Goal: Information Seeking & Learning: Check status

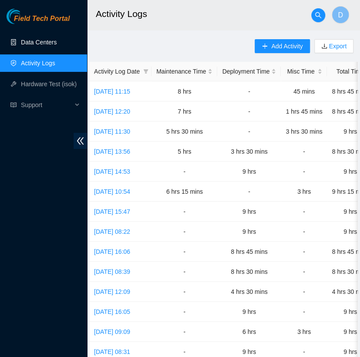
click at [48, 43] on link "Data Centers" at bounding box center [39, 42] width 36 height 7
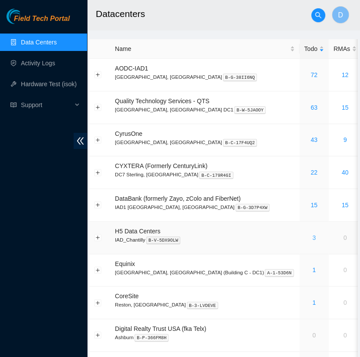
click at [312, 240] on link "3" at bounding box center [313, 237] width 3 height 7
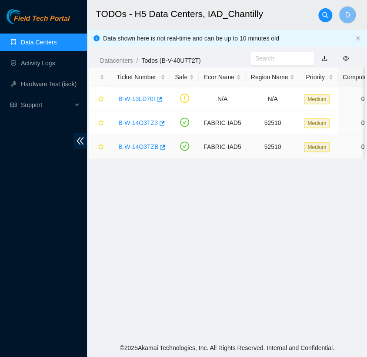
click at [138, 148] on link "B-W-14O3TZB" at bounding box center [138, 146] width 40 height 7
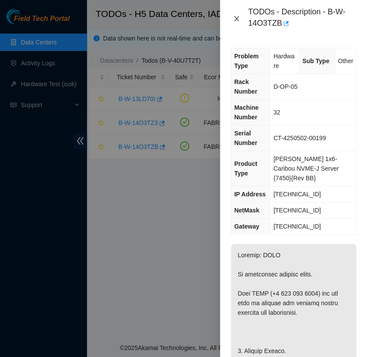
click at [236, 21] on icon "close" at bounding box center [236, 18] width 7 height 7
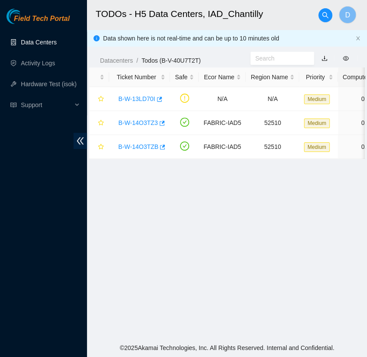
click at [49, 42] on link "Data Centers" at bounding box center [39, 42] width 36 height 7
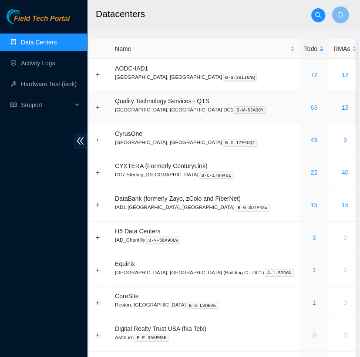
click at [310, 108] on link "63" at bounding box center [313, 107] width 7 height 7
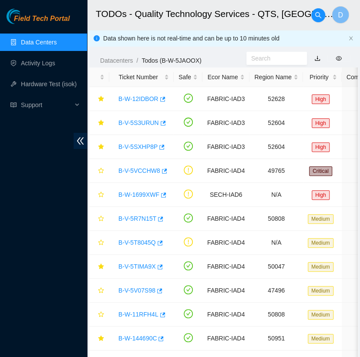
click at [57, 43] on link "Data Centers" at bounding box center [39, 42] width 36 height 7
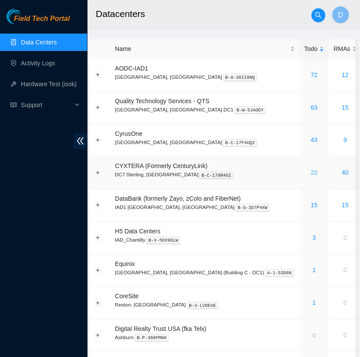
click at [310, 172] on link "22" at bounding box center [313, 172] width 7 height 7
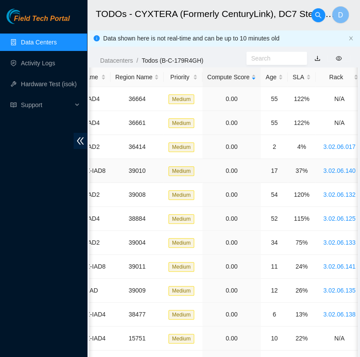
scroll to position [0, 142]
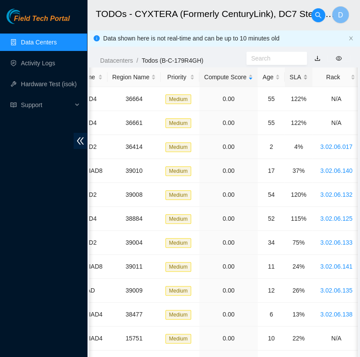
click at [290, 72] on div "SLA" at bounding box center [299, 77] width 18 height 10
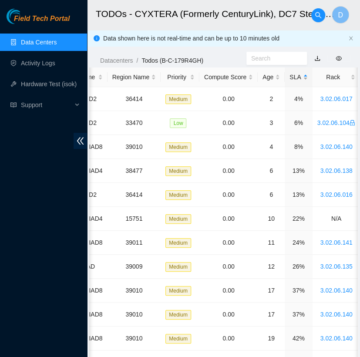
click at [290, 72] on div "SLA" at bounding box center [299, 77] width 18 height 10
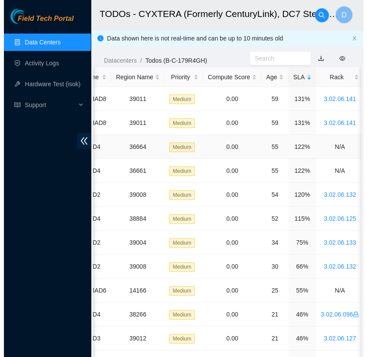
scroll to position [0, 0]
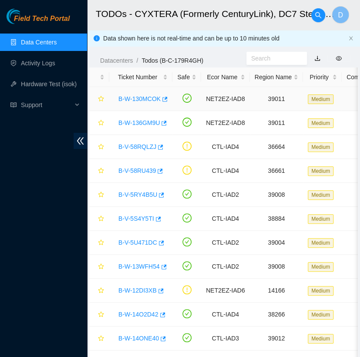
click at [138, 99] on link "B-W-130MCOK" at bounding box center [139, 98] width 42 height 7
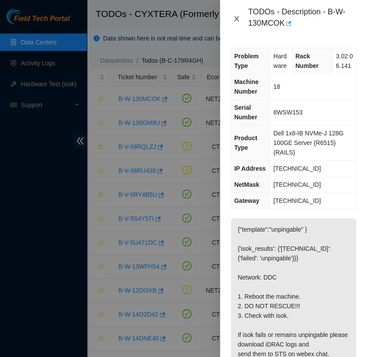
click at [236, 19] on icon "close" at bounding box center [236, 18] width 7 height 7
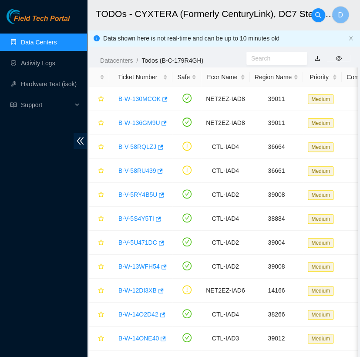
click at [53, 43] on link "Data Centers" at bounding box center [39, 42] width 36 height 7
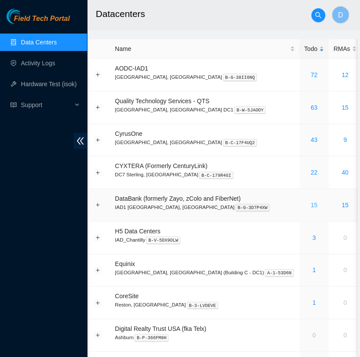
click at [310, 202] on link "15" at bounding box center [313, 205] width 7 height 7
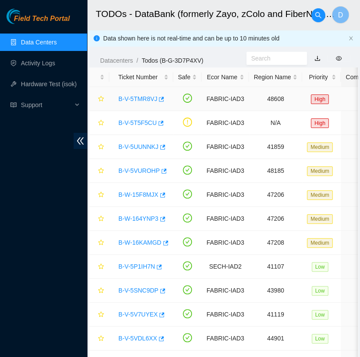
click at [132, 99] on link "B-V-5TMR8VJ" at bounding box center [137, 98] width 39 height 7
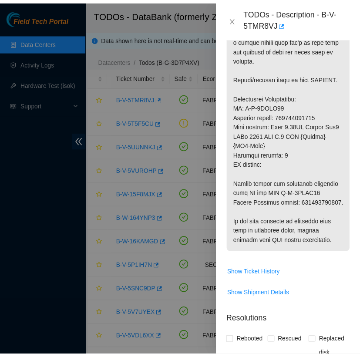
scroll to position [421, 0]
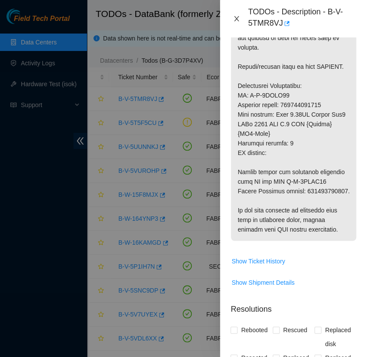
click at [238, 17] on icon "close" at bounding box center [237, 18] width 5 height 5
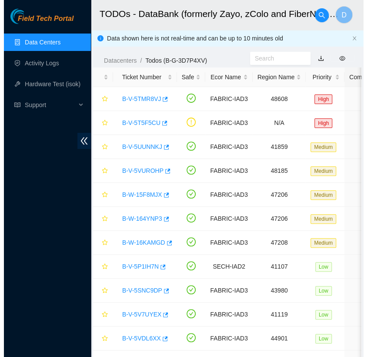
scroll to position [228, 0]
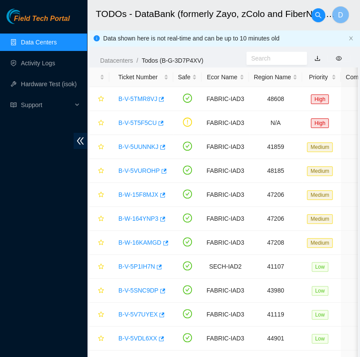
click at [57, 42] on link "Data Centers" at bounding box center [39, 42] width 36 height 7
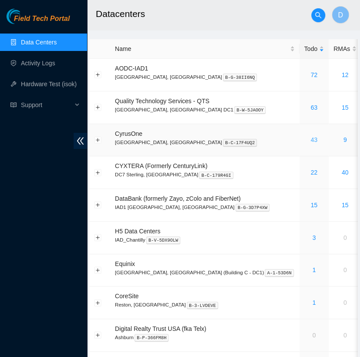
click at [310, 138] on link "43" at bounding box center [313, 139] width 7 height 7
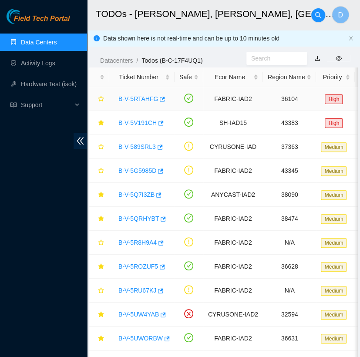
click at [134, 96] on link "B-V-5RTAHFG" at bounding box center [138, 98] width 40 height 7
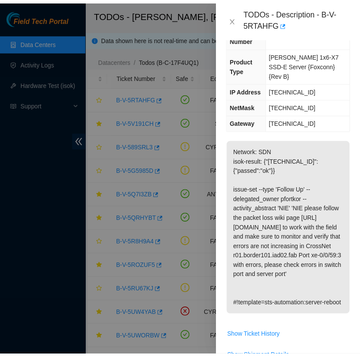
scroll to position [106, 0]
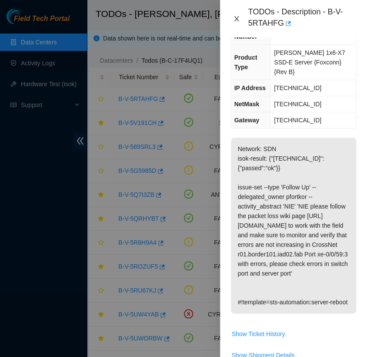
click at [236, 16] on icon "close" at bounding box center [236, 18] width 7 height 7
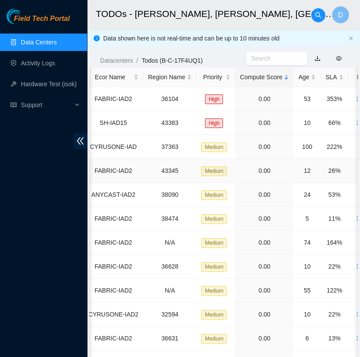
scroll to position [0, 120]
click at [327, 80] on div "SLA" at bounding box center [334, 77] width 18 height 10
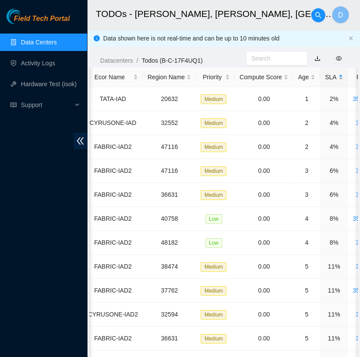
click at [327, 80] on div "SLA" at bounding box center [334, 77] width 18 height 10
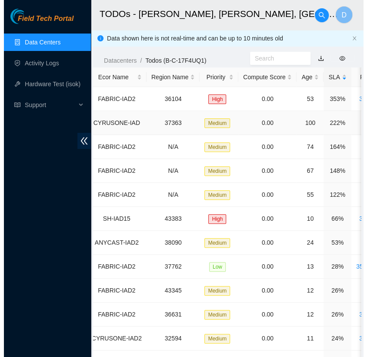
scroll to position [0, 0]
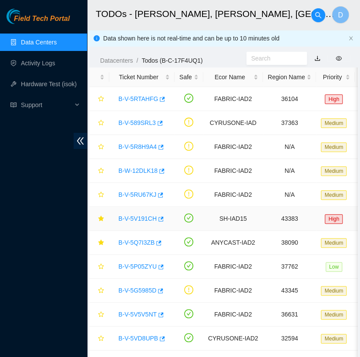
click at [135, 216] on link "B-V-5V191CH" at bounding box center [137, 218] width 38 height 7
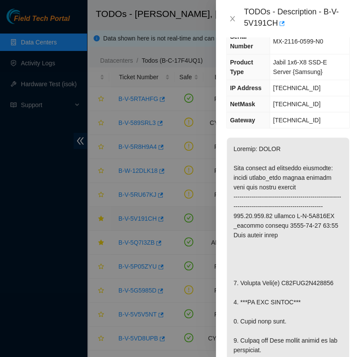
scroll to position [115, 0]
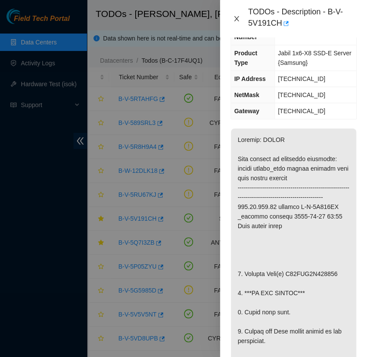
click at [236, 19] on icon "close" at bounding box center [236, 18] width 7 height 7
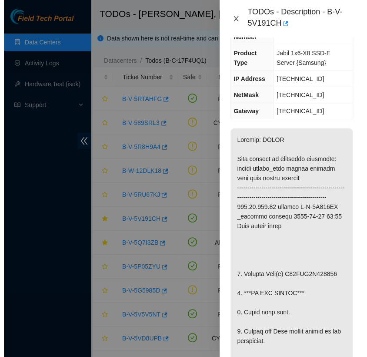
scroll to position [106, 0]
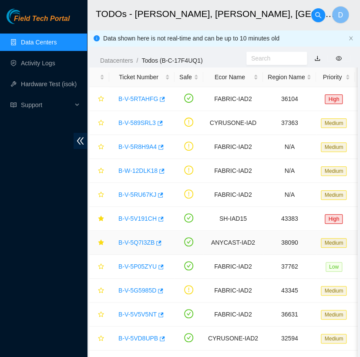
click at [138, 239] on link "B-V-5Q7I3ZB" at bounding box center [136, 242] width 36 height 7
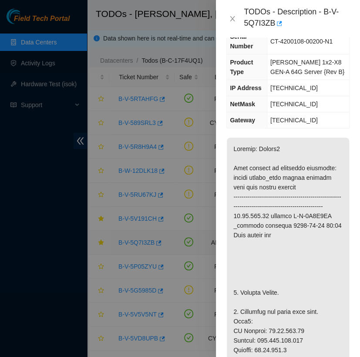
scroll to position [115, 0]
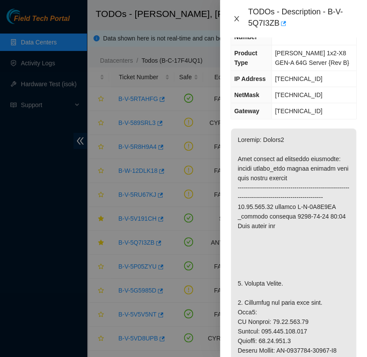
click at [236, 17] on icon "close" at bounding box center [237, 18] width 5 height 5
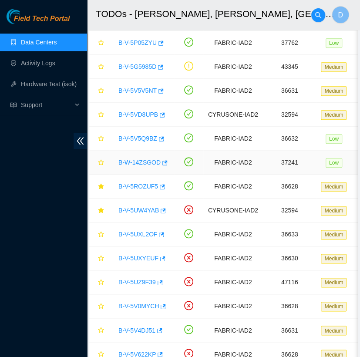
scroll to position [224, 0]
click at [140, 209] on link "B-V-5UW4YAB" at bounding box center [138, 209] width 40 height 7
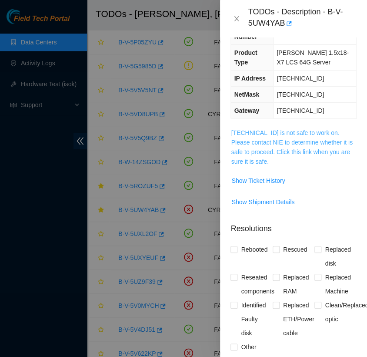
click at [291, 135] on link "23.62.60.101 is not safe to work on. Please contact NIE to determine whether it…" at bounding box center [291, 147] width 121 height 36
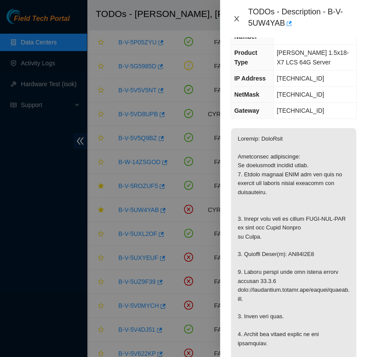
click at [235, 20] on icon "close" at bounding box center [236, 18] width 7 height 7
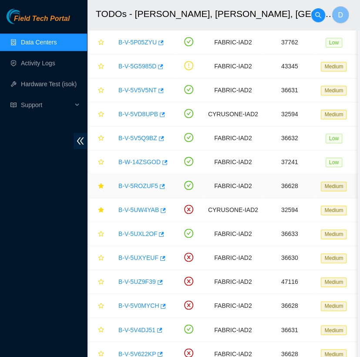
click at [139, 183] on link "B-V-5ROZUF5" at bounding box center [138, 185] width 40 height 7
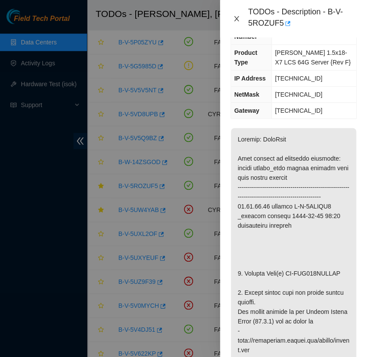
click at [236, 17] on icon "close" at bounding box center [236, 18] width 7 height 7
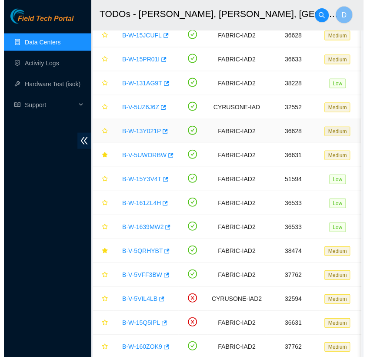
scroll to position [572, 0]
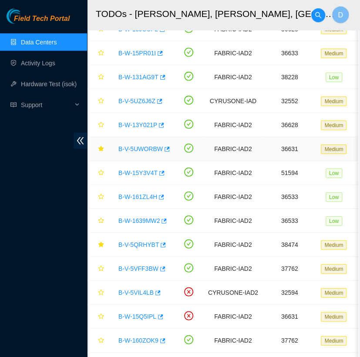
click at [141, 147] on link "B-V-5UWORBW" at bounding box center [140, 148] width 44 height 7
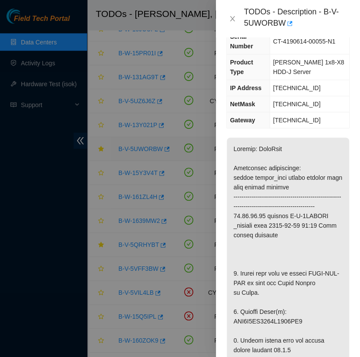
scroll to position [115, 0]
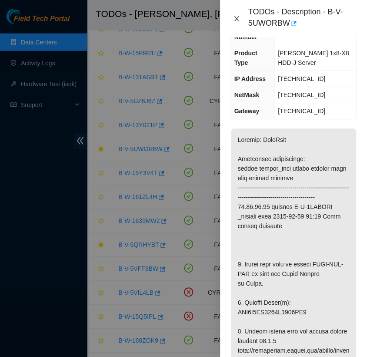
click at [235, 19] on icon "close" at bounding box center [236, 18] width 7 height 7
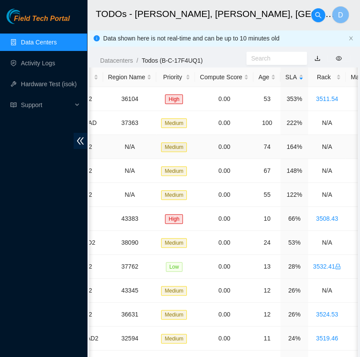
scroll to position [0, 0]
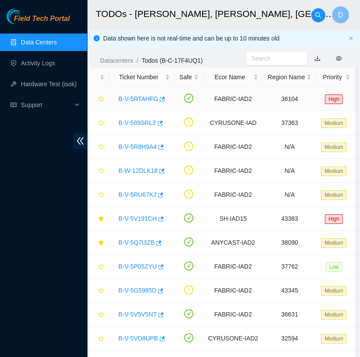
click at [144, 100] on link "B-V-5RTAHFG" at bounding box center [138, 98] width 40 height 7
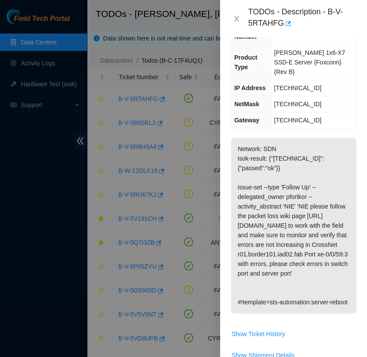
click at [286, 185] on p "Network: SDN isok-result: {"23.32.16.245":{"passed":"ok"}} issue-set --type 'Fo…" at bounding box center [293, 226] width 125 height 176
drag, startPoint x: 237, startPoint y: 215, endPoint x: 269, endPoint y: 229, distance: 34.9
click at [269, 229] on p "Network: SDN isok-result: {"23.32.16.245":{"passed":"ok"}} issue-set --type 'Fo…" at bounding box center [293, 226] width 125 height 176
copy p "https://wiki.network.akamai.com/wiki/Packet_loss"
drag, startPoint x: 230, startPoint y: 20, endPoint x: 241, endPoint y: 18, distance: 10.6
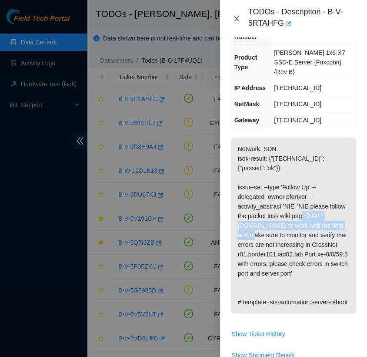
click at [241, 18] on button "Close" at bounding box center [237, 19] width 12 height 8
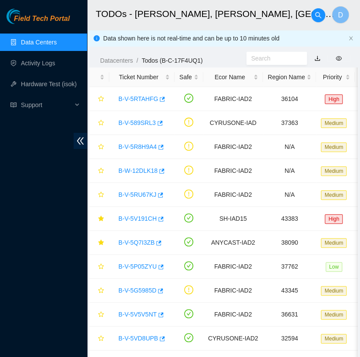
click at [360, 18] on div "TODOs - Description - undefined Problem Type N/A Rack Number N/A Machine Number…" at bounding box center [360, 178] width 0 height 357
click at [45, 108] on span "Support" at bounding box center [46, 104] width 51 height 17
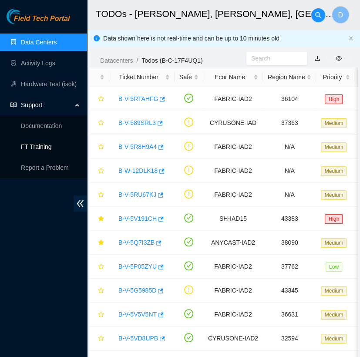
click at [52, 148] on link "FT Training" at bounding box center [36, 146] width 31 height 7
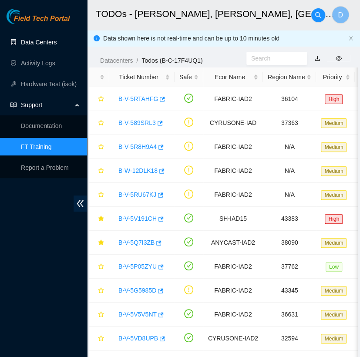
click at [52, 44] on link "Data Centers" at bounding box center [39, 42] width 36 height 7
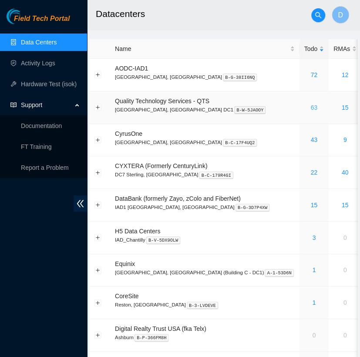
click at [310, 107] on link "63" at bounding box center [313, 107] width 7 height 7
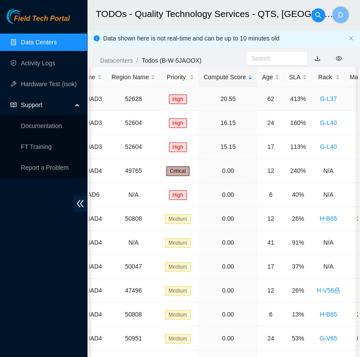
scroll to position [0, 145]
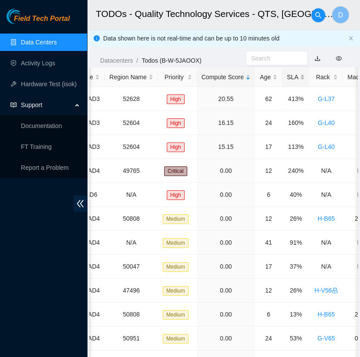
click at [296, 72] on div "SLA" at bounding box center [296, 77] width 18 height 10
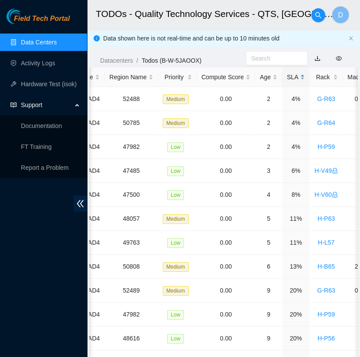
click at [296, 72] on div "SLA" at bounding box center [296, 77] width 18 height 10
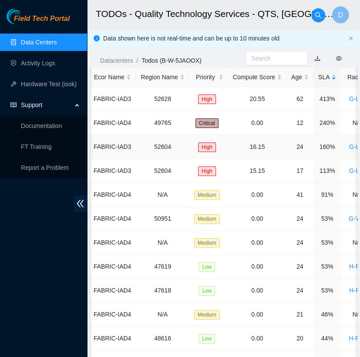
scroll to position [0, 0]
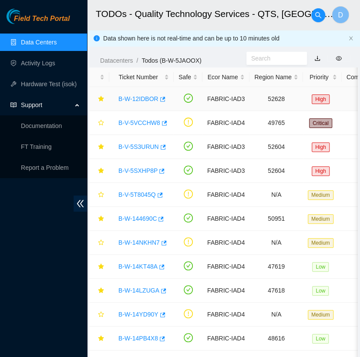
click at [142, 98] on link "B-W-12IDBOR" at bounding box center [138, 98] width 40 height 7
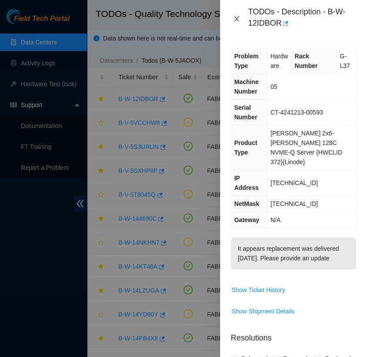
click at [236, 18] on icon "close" at bounding box center [237, 18] width 5 height 5
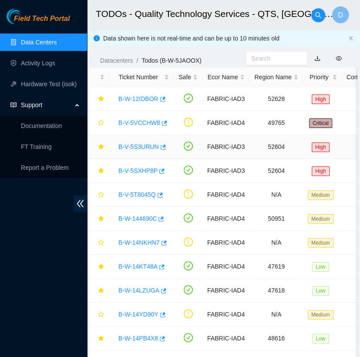
click at [139, 145] on link "B-V-5S3URUN" at bounding box center [138, 146] width 40 height 7
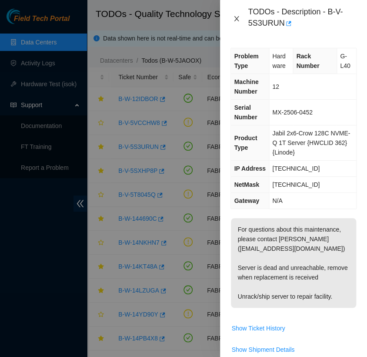
click at [237, 16] on icon "close" at bounding box center [236, 18] width 7 height 7
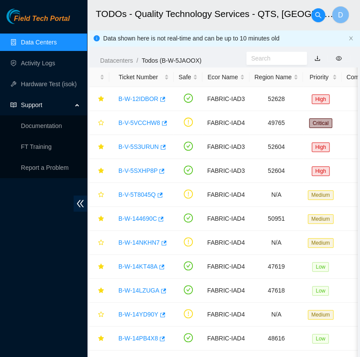
click at [57, 43] on link "Data Centers" at bounding box center [39, 42] width 36 height 7
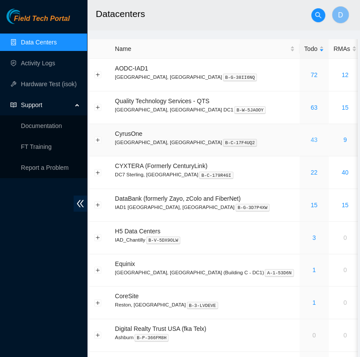
click at [310, 138] on link "43" at bounding box center [313, 139] width 7 height 7
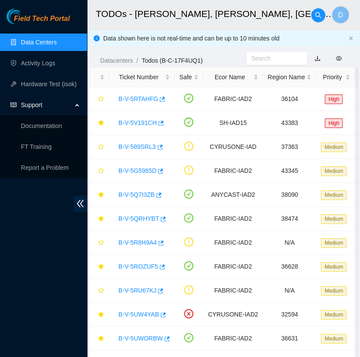
click at [57, 39] on link "Data Centers" at bounding box center [39, 42] width 36 height 7
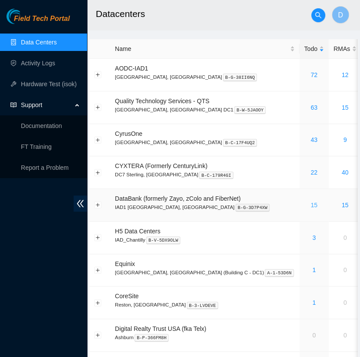
click at [310, 202] on link "15" at bounding box center [313, 205] width 7 height 7
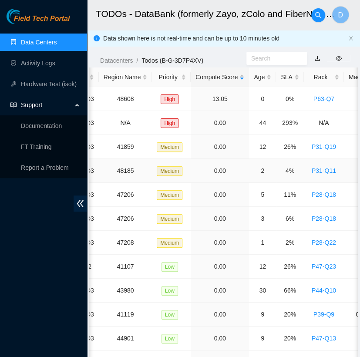
scroll to position [0, 151]
click at [289, 82] on div "SLA" at bounding box center [289, 77] width 18 height 10
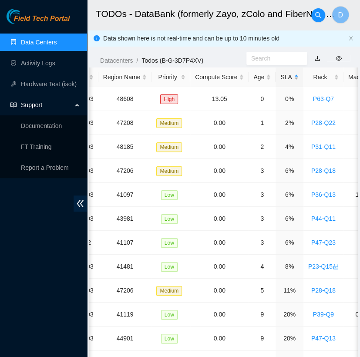
click at [289, 82] on div "SLA" at bounding box center [289, 77] width 18 height 10
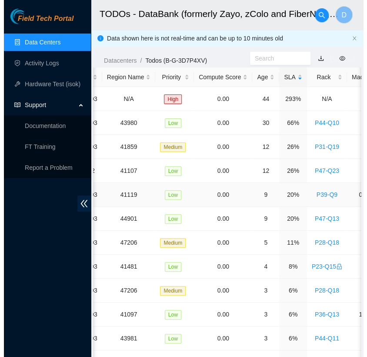
scroll to position [0, 0]
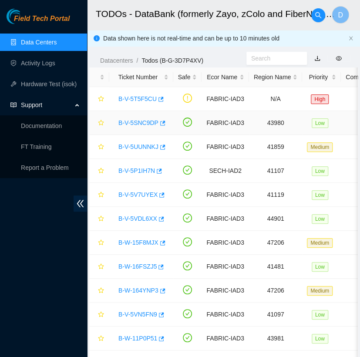
click at [142, 122] on link "B-V-5SNC9DP" at bounding box center [138, 122] width 40 height 7
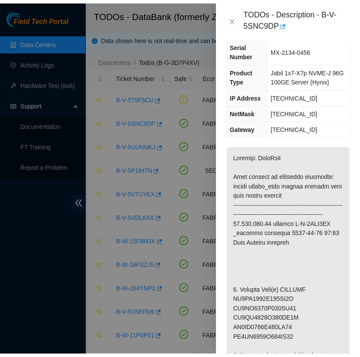
scroll to position [87, 0]
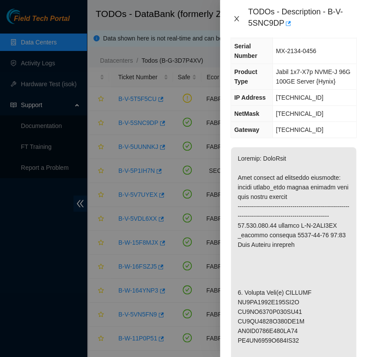
click at [237, 17] on icon "close" at bounding box center [237, 18] width 5 height 5
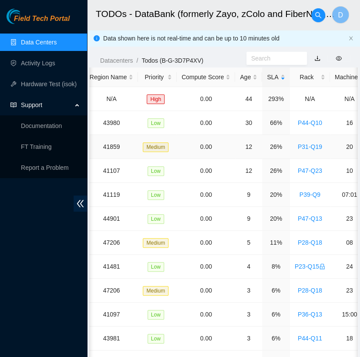
scroll to position [0, 0]
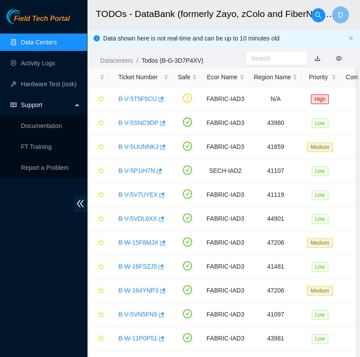
click at [52, 45] on link "Data Centers" at bounding box center [39, 42] width 36 height 7
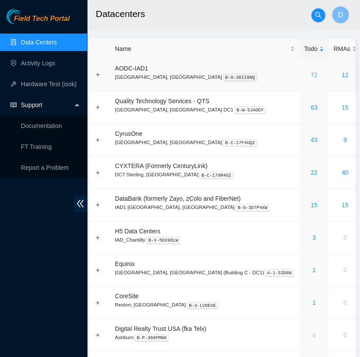
click at [310, 75] on link "72" at bounding box center [313, 74] width 7 height 7
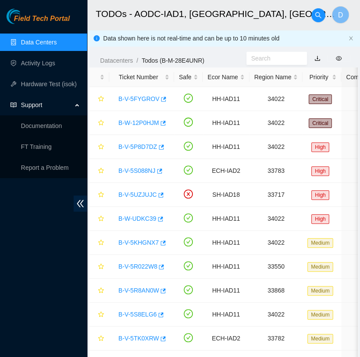
click at [57, 40] on link "Data Centers" at bounding box center [39, 42] width 36 height 7
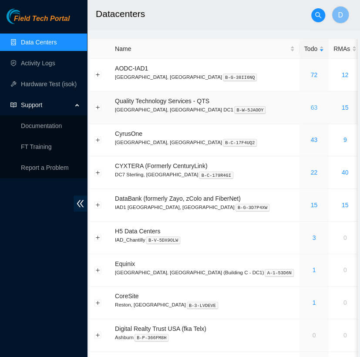
click at [310, 106] on link "63" at bounding box center [313, 107] width 7 height 7
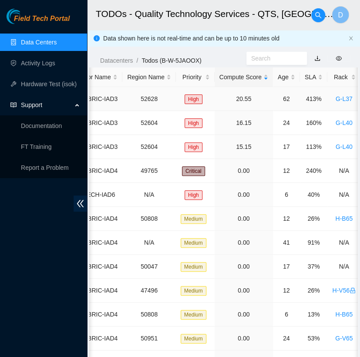
scroll to position [0, 131]
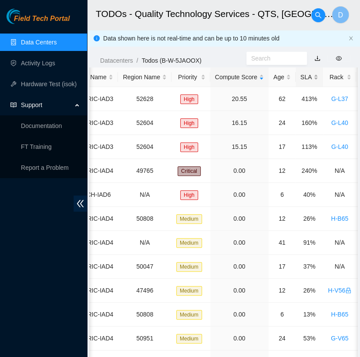
click at [307, 74] on div "SLA" at bounding box center [309, 77] width 18 height 10
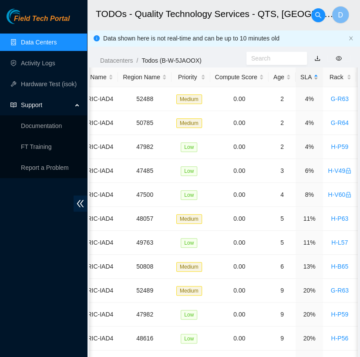
click at [307, 74] on div "SLA" at bounding box center [309, 77] width 18 height 10
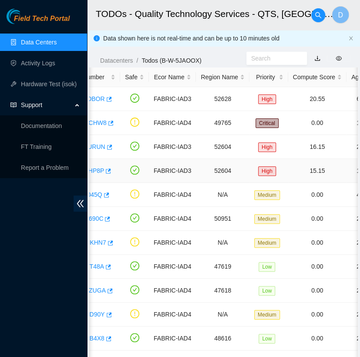
scroll to position [0, 0]
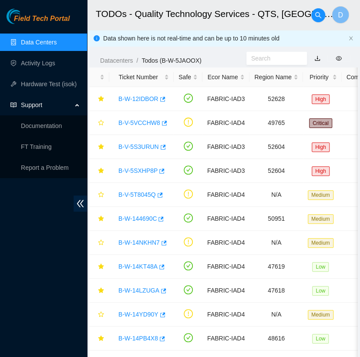
click at [51, 40] on link "Data Centers" at bounding box center [39, 42] width 36 height 7
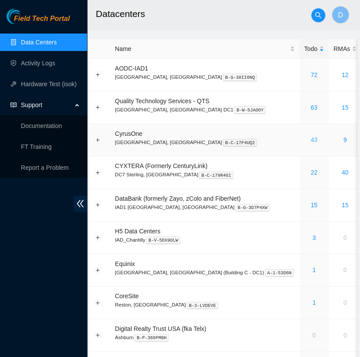
click at [310, 141] on link "43" at bounding box center [313, 139] width 7 height 7
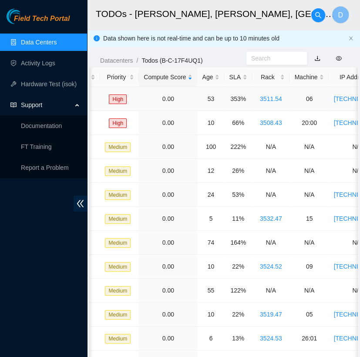
scroll to position [0, 206]
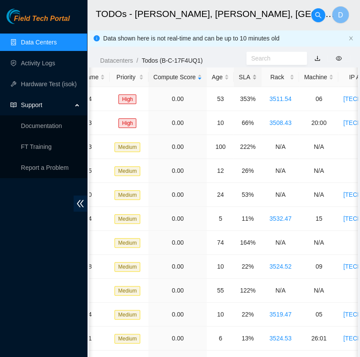
click at [242, 75] on div "SLA" at bounding box center [248, 77] width 18 height 10
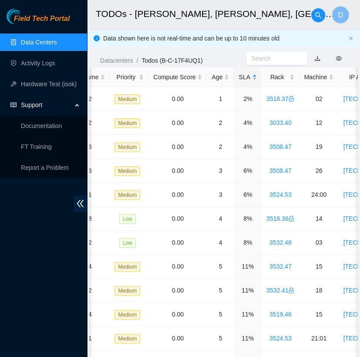
click at [242, 75] on div "SLA" at bounding box center [248, 77] width 18 height 10
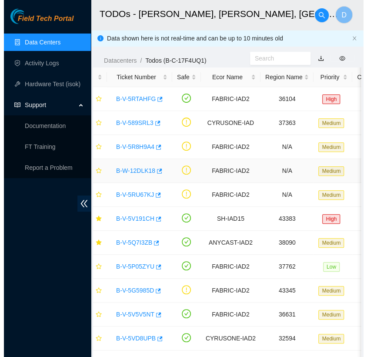
scroll to position [0, 0]
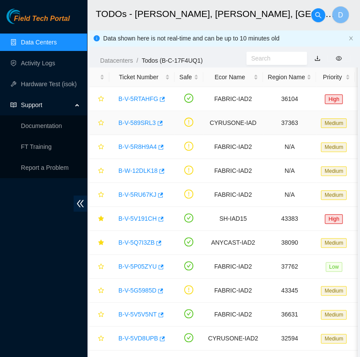
click at [138, 122] on link "B-V-589SRL3" at bounding box center [136, 122] width 37 height 7
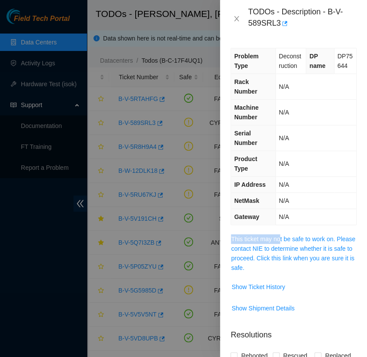
drag, startPoint x: 278, startPoint y: 231, endPoint x: 278, endPoint y: 243, distance: 11.8
click at [278, 243] on div "Problem Type Deconstruction DP name DP75644 Rack Number N/A Machine Number N/A …" at bounding box center [293, 197] width 147 height 320
click at [278, 243] on span "This ticket may not be safe to work on. Please contact NIE to determine whether…" at bounding box center [293, 253] width 125 height 38
click at [296, 252] on span "This ticket may not be safe to work on. Please contact NIE to determine whether…" at bounding box center [293, 253] width 125 height 38
click at [307, 242] on link "This ticket may not be safe to work on. Please contact NIE to determine whether…" at bounding box center [293, 254] width 125 height 36
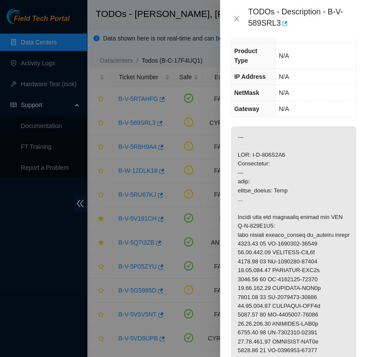
scroll to position [110, 0]
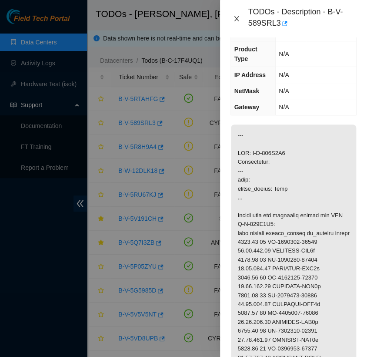
click at [239, 18] on icon "close" at bounding box center [236, 18] width 7 height 7
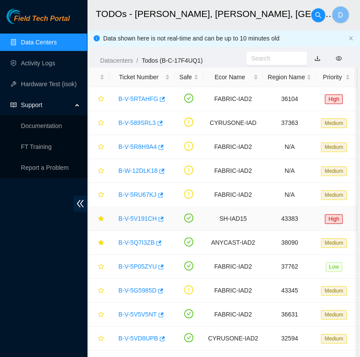
click at [137, 219] on link "B-V-5V191CH" at bounding box center [137, 218] width 38 height 7
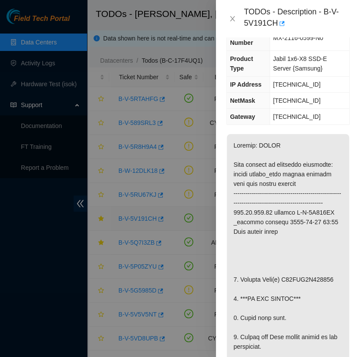
scroll to position [119, 0]
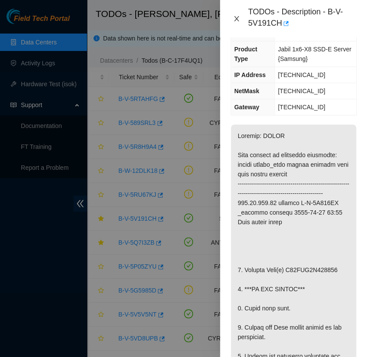
click at [238, 16] on icon "close" at bounding box center [236, 18] width 7 height 7
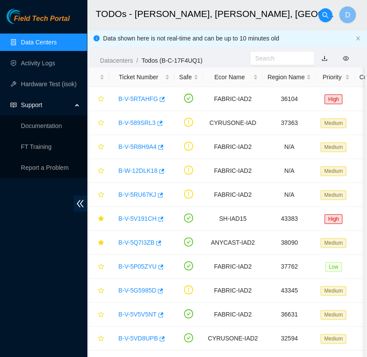
scroll to position [110, 0]
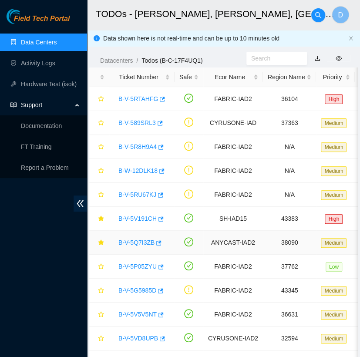
click at [143, 239] on link "B-V-5Q7I3ZB" at bounding box center [136, 242] width 36 height 7
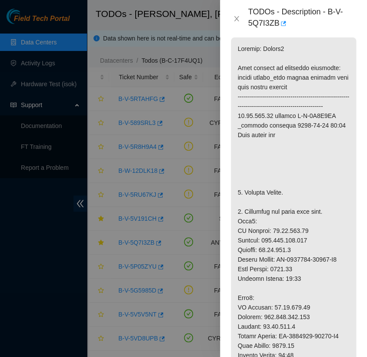
scroll to position [193, 0]
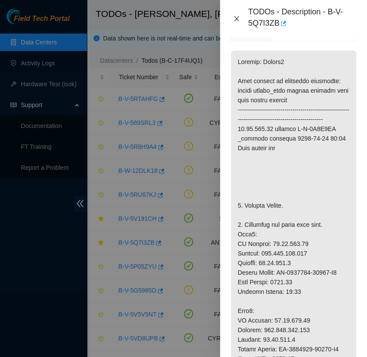
click at [237, 17] on icon "close" at bounding box center [236, 18] width 7 height 7
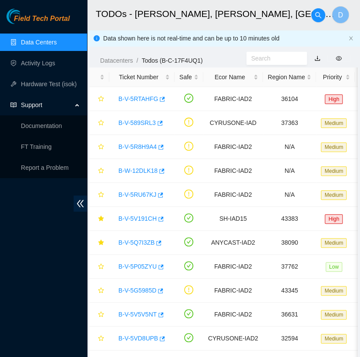
click at [57, 43] on link "Data Centers" at bounding box center [39, 42] width 36 height 7
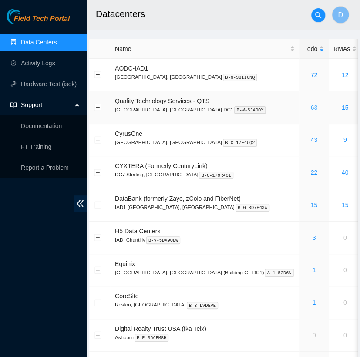
click at [310, 106] on link "63" at bounding box center [313, 107] width 7 height 7
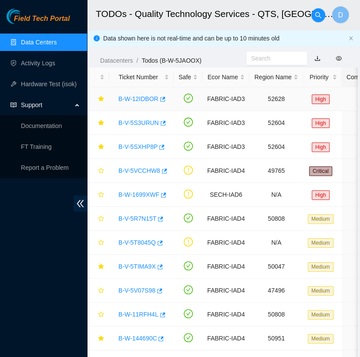
click at [142, 100] on link "B-W-12IDBOR" at bounding box center [138, 98] width 40 height 7
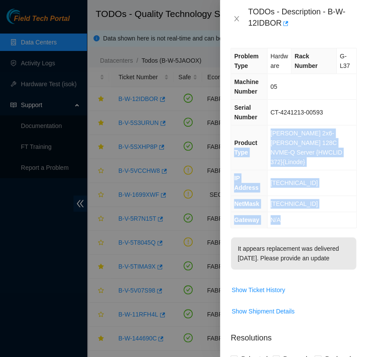
drag, startPoint x: 245, startPoint y: 215, endPoint x: 268, endPoint y: 128, distance: 90.6
click at [268, 128] on div "Problem Type Hardware Rack Number G-L37 Machine Number 05 Serial Number CT-4241…" at bounding box center [293, 197] width 147 height 320
drag, startPoint x: 268, startPoint y: 128, endPoint x: 337, endPoint y: 202, distance: 101.1
click at [337, 212] on td "N/A" at bounding box center [311, 220] width 89 height 16
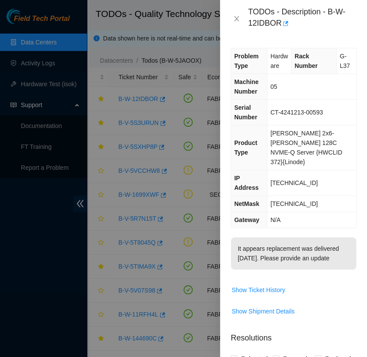
click at [338, 82] on td "05" at bounding box center [311, 87] width 89 height 26
click at [237, 19] on icon "close" at bounding box center [236, 18] width 7 height 7
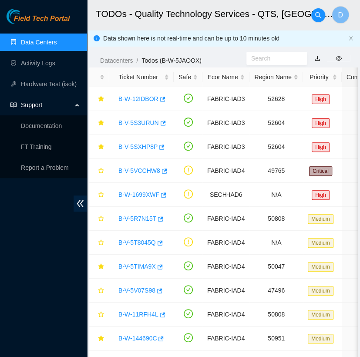
click at [57, 39] on link "Data Centers" at bounding box center [39, 42] width 36 height 7
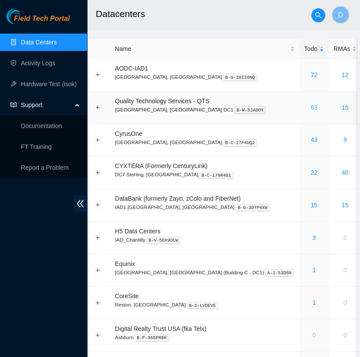
click at [310, 110] on link "63" at bounding box center [313, 107] width 7 height 7
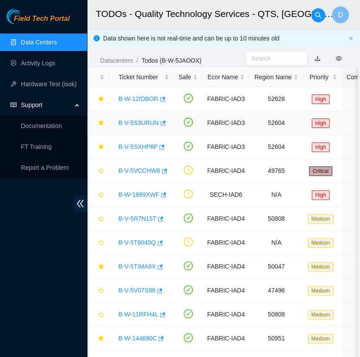
click at [143, 122] on link "B-V-5S3URUN" at bounding box center [138, 122] width 40 height 7
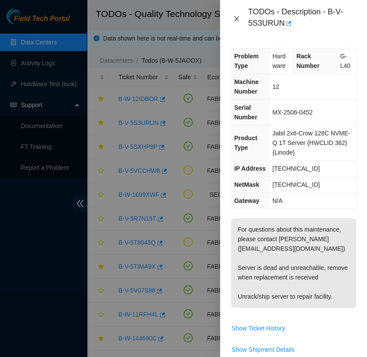
click at [237, 19] on icon "close" at bounding box center [237, 18] width 5 height 5
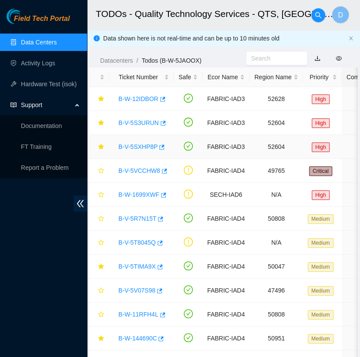
click at [142, 146] on link "B-V-5SXHP8P" at bounding box center [137, 146] width 39 height 7
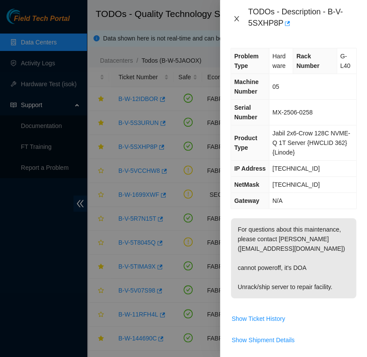
click at [238, 17] on icon "close" at bounding box center [237, 18] width 5 height 5
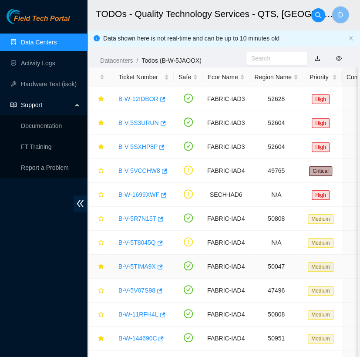
click at [132, 265] on link "B-V-5TIMA9X" at bounding box center [136, 266] width 37 height 7
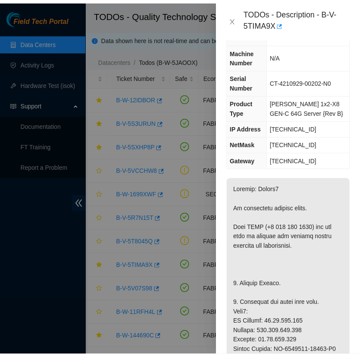
scroll to position [68, 0]
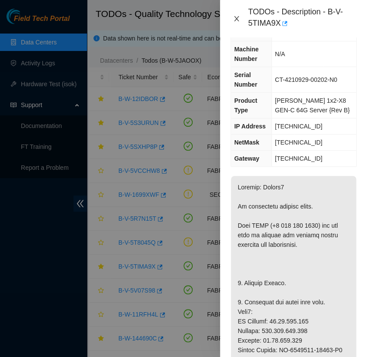
click at [238, 20] on icon "close" at bounding box center [237, 18] width 5 height 5
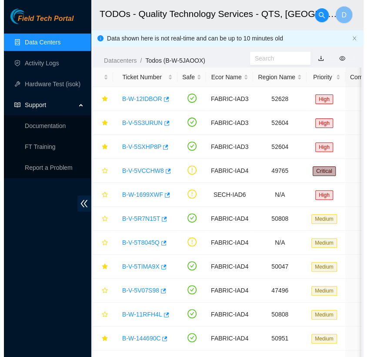
scroll to position [58, 0]
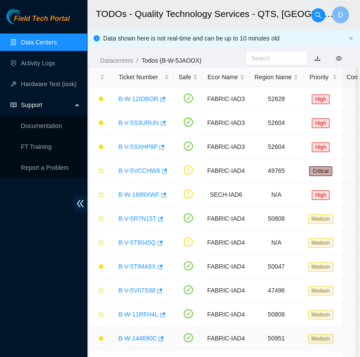
click at [146, 338] on link "B-W-144690C" at bounding box center [137, 338] width 38 height 7
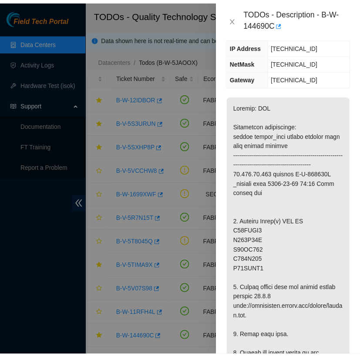
scroll to position [151, 0]
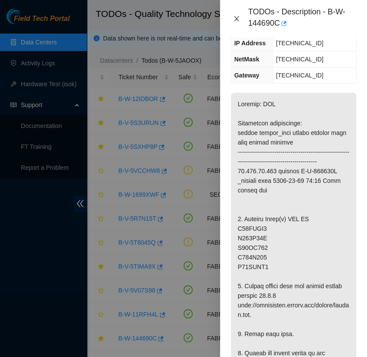
click at [234, 20] on icon "close" at bounding box center [236, 18] width 7 height 7
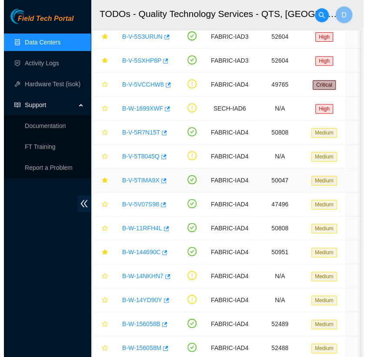
scroll to position [0, 0]
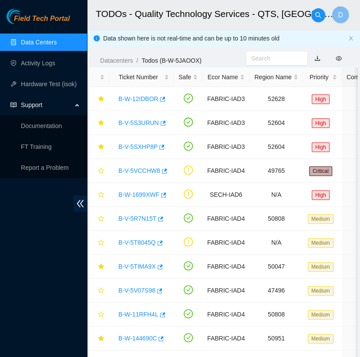
click at [57, 39] on link "Data Centers" at bounding box center [39, 42] width 36 height 7
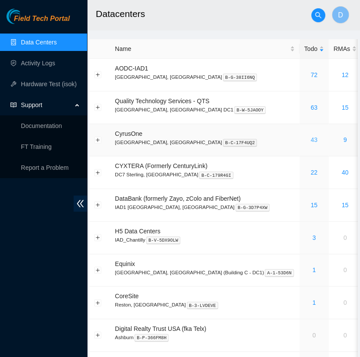
click at [310, 139] on link "43" at bounding box center [313, 139] width 7 height 7
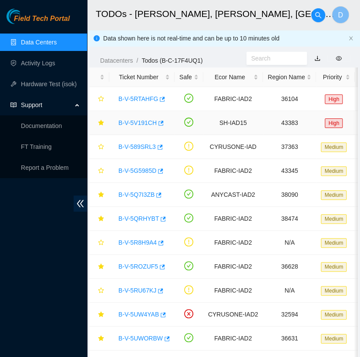
click at [132, 124] on link "B-V-5V191CH" at bounding box center [137, 122] width 38 height 7
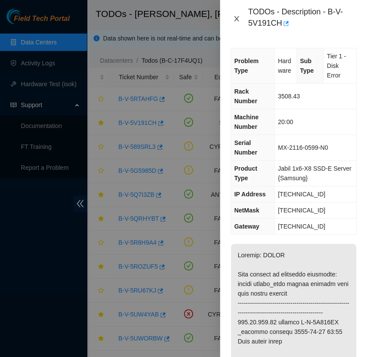
click at [236, 16] on icon "close" at bounding box center [236, 18] width 7 height 7
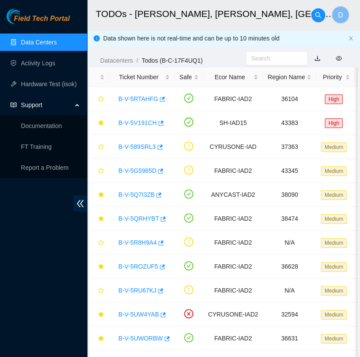
click at [57, 41] on link "Data Centers" at bounding box center [39, 42] width 36 height 7
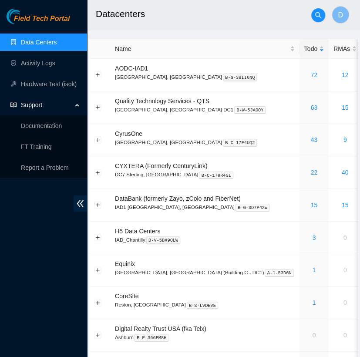
click at [57, 41] on link "Data Centers" at bounding box center [39, 42] width 36 height 7
click at [310, 206] on link "15" at bounding box center [313, 205] width 7 height 7
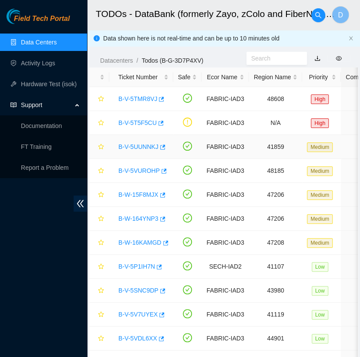
click at [141, 147] on link "B-V-5UUNNKJ" at bounding box center [138, 146] width 40 height 7
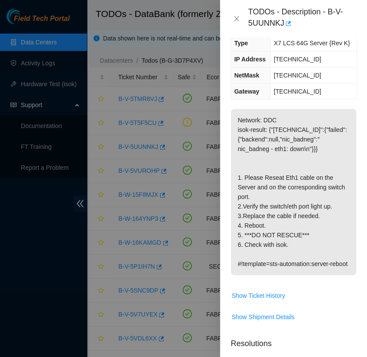
scroll to position [104, 0]
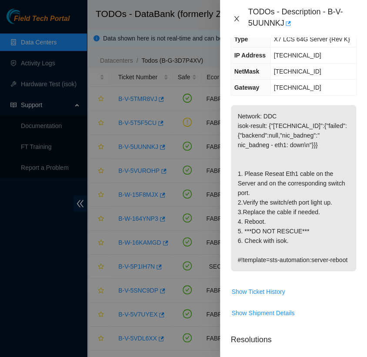
click at [236, 17] on icon "close" at bounding box center [237, 18] width 5 height 5
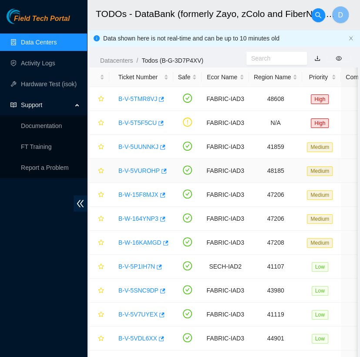
click at [138, 172] on div "B-V-5VUROHP" at bounding box center [141, 171] width 54 height 14
click at [138, 172] on link "B-V-5VUROHP" at bounding box center [138, 170] width 41 height 7
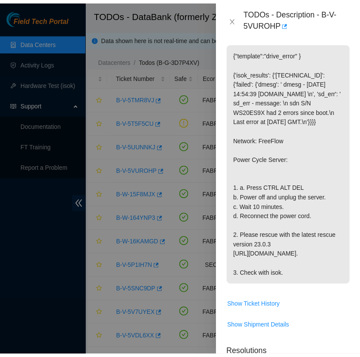
scroll to position [204, 0]
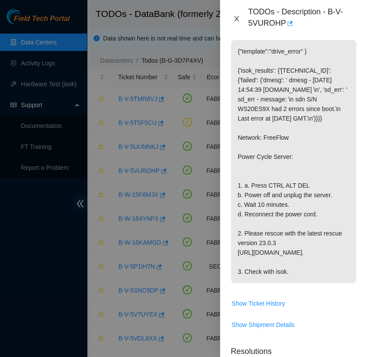
click at [234, 20] on icon "close" at bounding box center [236, 18] width 7 height 7
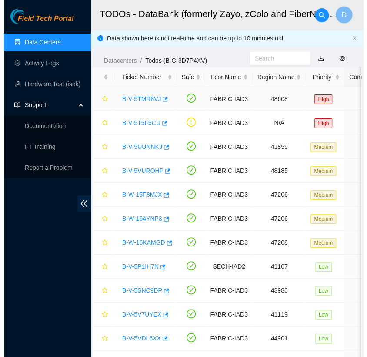
scroll to position [168, 0]
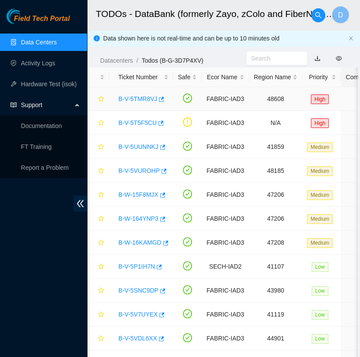
click at [145, 97] on link "B-V-5TMR8VJ" at bounding box center [137, 98] width 39 height 7
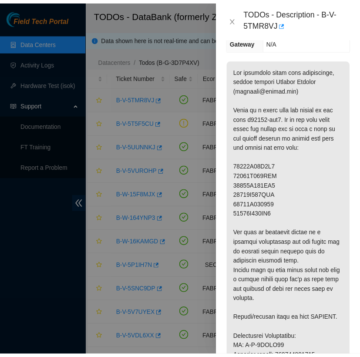
scroll to position [178, 0]
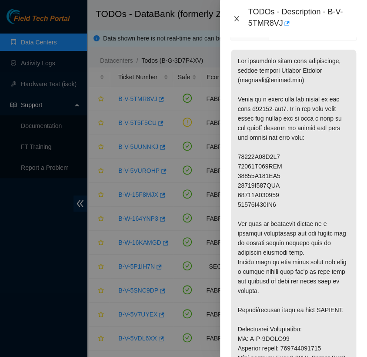
click at [237, 18] on icon "close" at bounding box center [236, 18] width 7 height 7
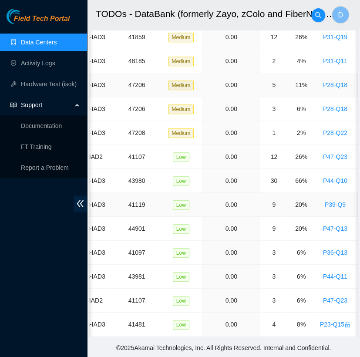
scroll to position [0, 138]
click at [202, 204] on td "0.00" at bounding box center [231, 205] width 58 height 24
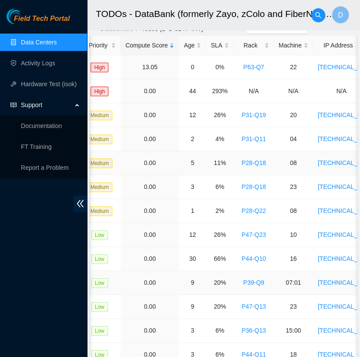
scroll to position [0, 0]
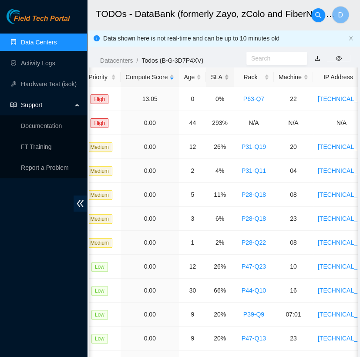
click at [216, 77] on div "SLA" at bounding box center [220, 77] width 18 height 10
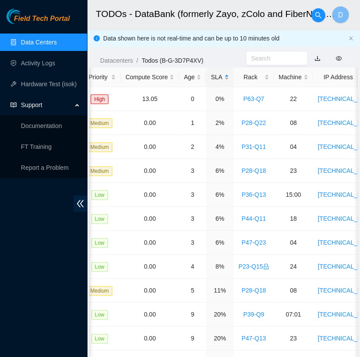
click at [216, 77] on div "SLA" at bounding box center [220, 77] width 18 height 10
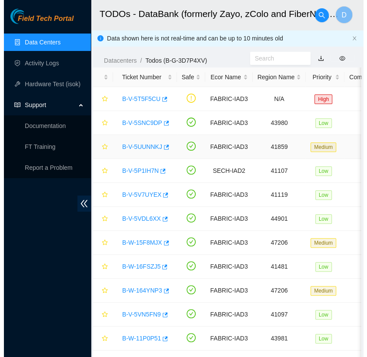
scroll to position [116, 0]
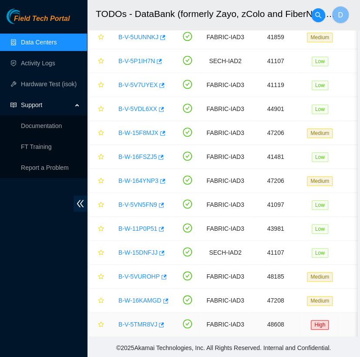
click at [135, 321] on link "B-V-5TMR8VJ" at bounding box center [137, 324] width 39 height 7
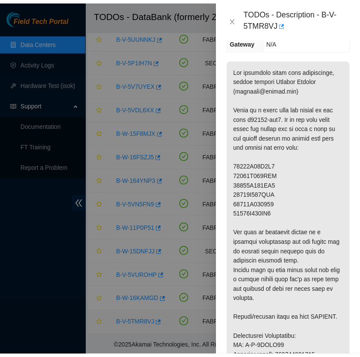
scroll to position [178, 0]
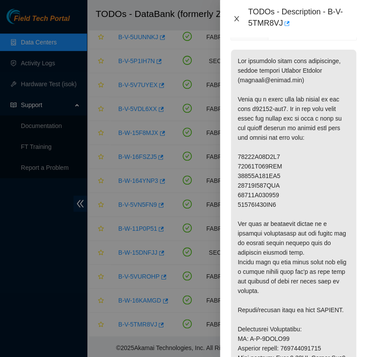
click at [238, 17] on icon "close" at bounding box center [236, 18] width 7 height 7
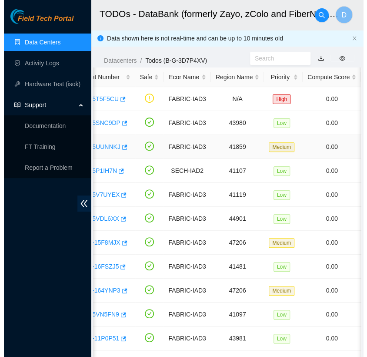
scroll to position [0, 0]
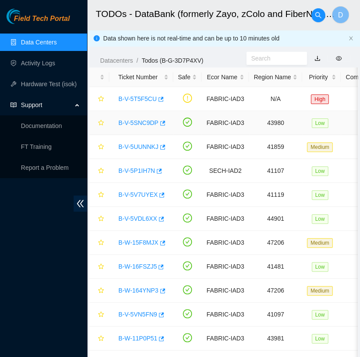
click at [137, 124] on link "B-V-5SNC9DP" at bounding box center [138, 122] width 40 height 7
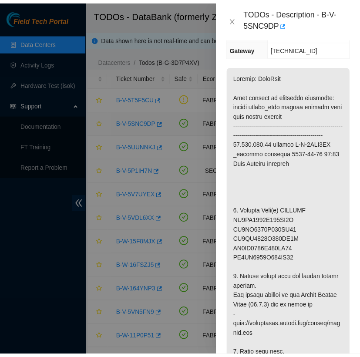
scroll to position [194, 0]
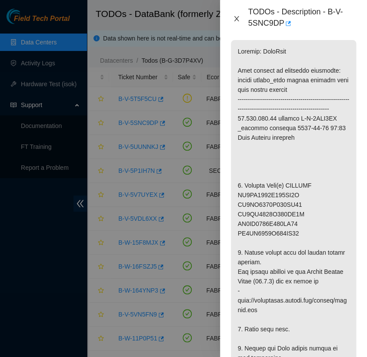
click at [238, 20] on icon "close" at bounding box center [237, 18] width 5 height 5
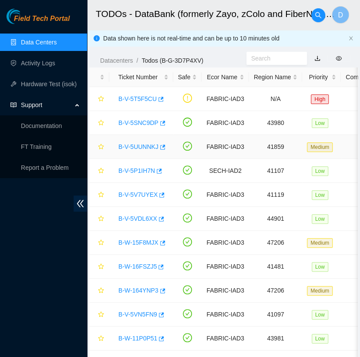
scroll to position [168, 0]
click at [138, 149] on link "B-V-5UUNNKJ" at bounding box center [138, 146] width 40 height 7
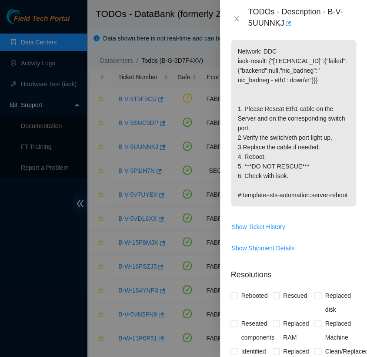
click at [234, 14] on div "TODOs - Description - B-V-5UUNNKJ" at bounding box center [294, 19] width 126 height 24
click at [235, 17] on icon "close" at bounding box center [236, 18] width 7 height 7
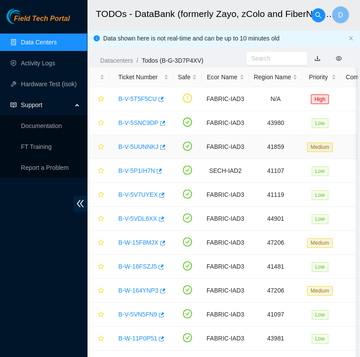
click at [143, 146] on link "B-V-5UUNNKJ" at bounding box center [138, 146] width 40 height 7
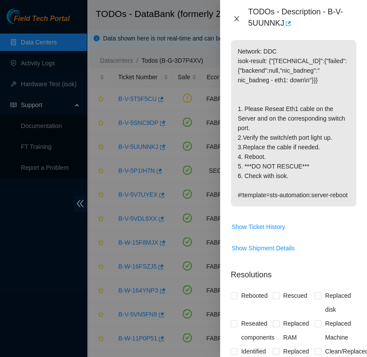
click at [233, 19] on icon "close" at bounding box center [236, 18] width 7 height 7
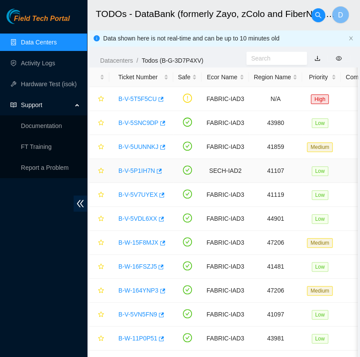
click at [143, 171] on link "B-V-5P1IH7N" at bounding box center [136, 170] width 37 height 7
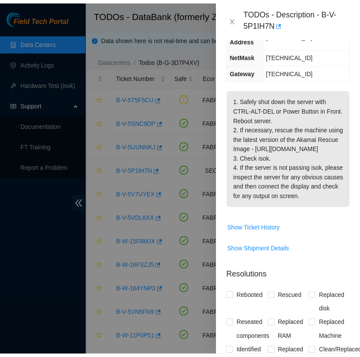
scroll to position [139, 0]
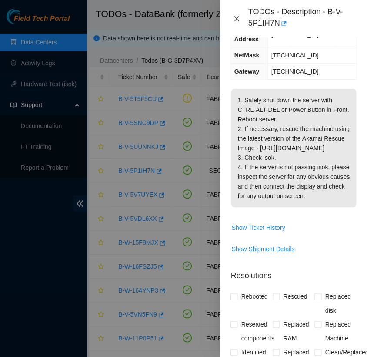
click at [237, 17] on icon "close" at bounding box center [236, 18] width 7 height 7
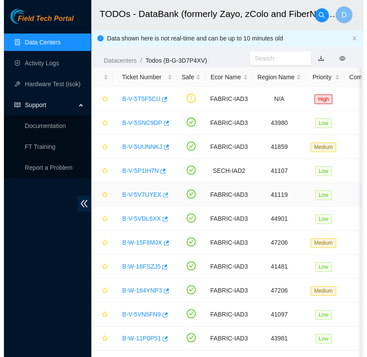
scroll to position [129, 0]
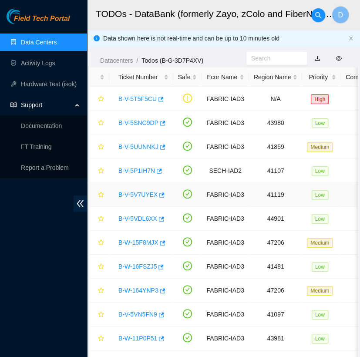
click at [139, 193] on link "B-V-5V7UYEX" at bounding box center [137, 194] width 39 height 7
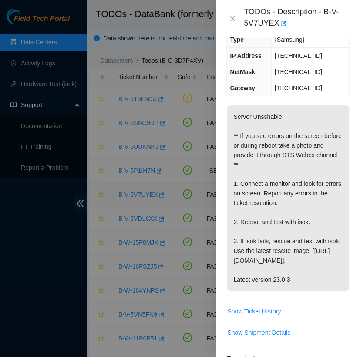
scroll to position [139, 0]
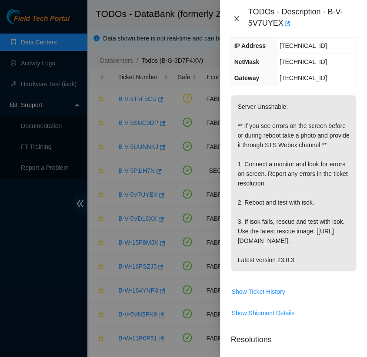
click at [237, 17] on icon "close" at bounding box center [236, 18] width 7 height 7
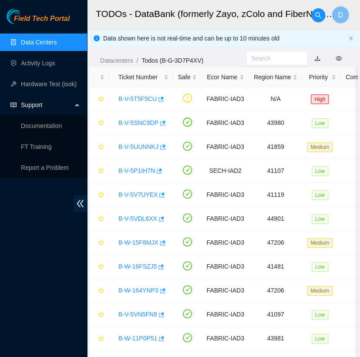
scroll to position [129, 0]
click at [57, 39] on link "Data Centers" at bounding box center [39, 42] width 36 height 7
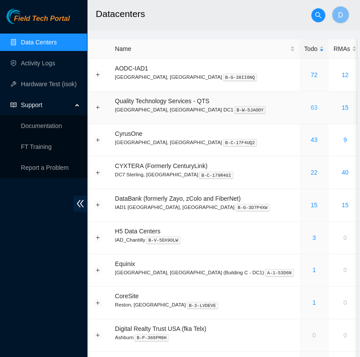
click at [310, 104] on link "63" at bounding box center [313, 107] width 7 height 7
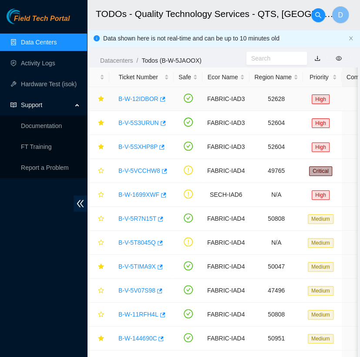
click at [138, 99] on link "B-W-12IDBOR" at bounding box center [138, 98] width 40 height 7
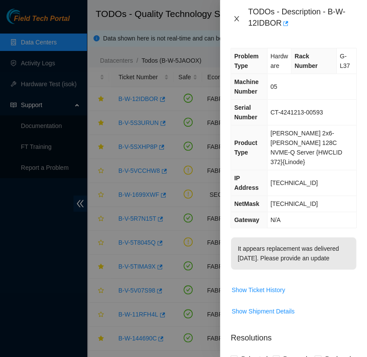
click at [233, 19] on icon "close" at bounding box center [236, 18] width 7 height 7
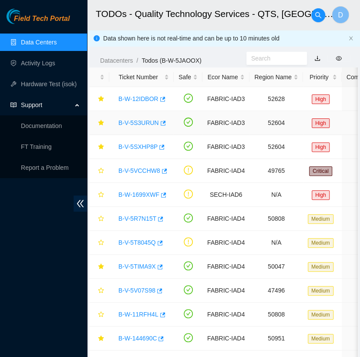
click at [146, 124] on link "B-V-5S3URUN" at bounding box center [138, 122] width 40 height 7
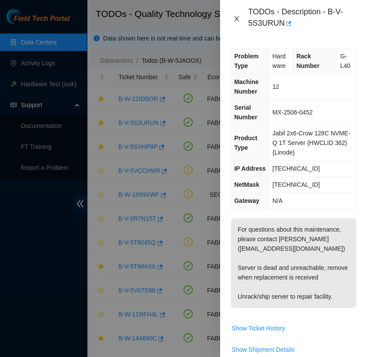
click at [237, 17] on icon "close" at bounding box center [236, 18] width 7 height 7
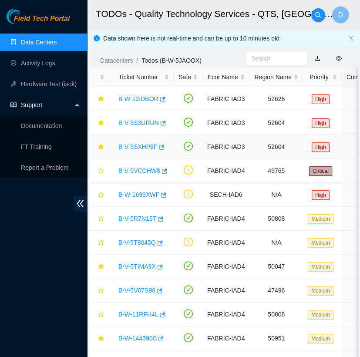
click at [143, 145] on link "B-V-5SXHP8P" at bounding box center [137, 146] width 39 height 7
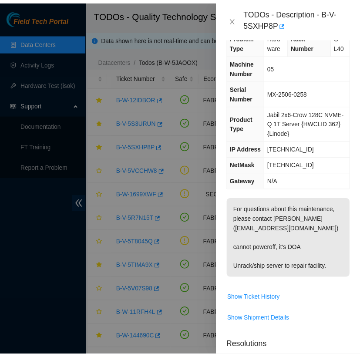
scroll to position [21, 0]
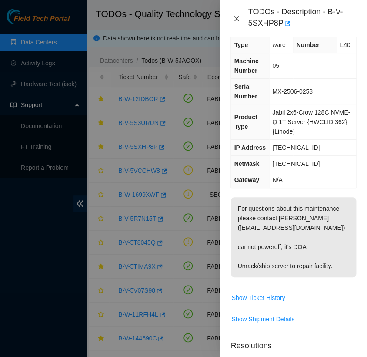
click at [236, 20] on icon "close" at bounding box center [236, 18] width 7 height 7
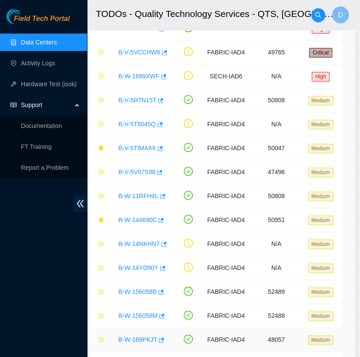
scroll to position [0, 0]
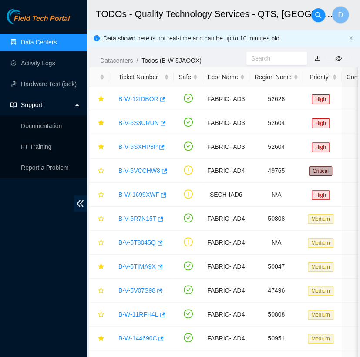
click at [57, 44] on link "Data Centers" at bounding box center [39, 42] width 36 height 7
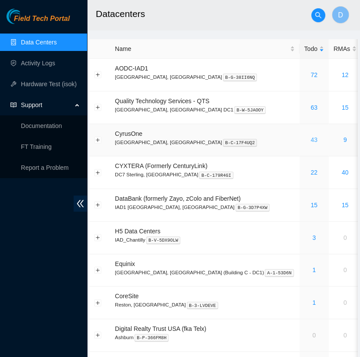
click at [310, 141] on link "43" at bounding box center [313, 139] width 7 height 7
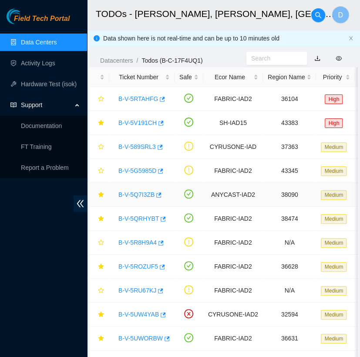
click at [138, 193] on link "B-V-5Q7I3ZB" at bounding box center [136, 194] width 36 height 7
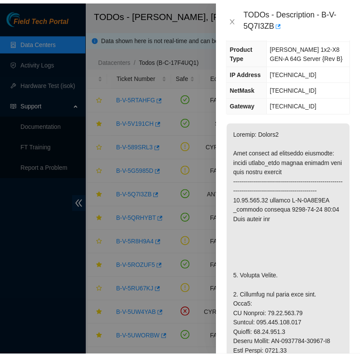
scroll to position [122, 0]
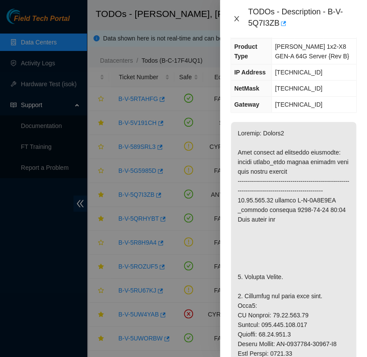
click at [237, 19] on icon "close" at bounding box center [237, 18] width 5 height 5
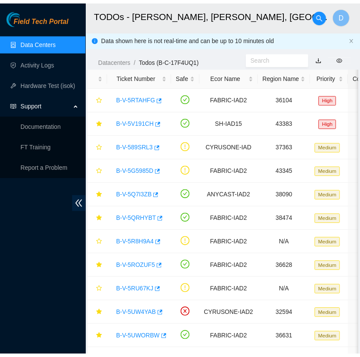
scroll to position [112, 0]
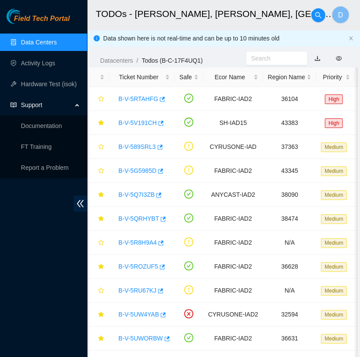
click at [57, 46] on link "Data Centers" at bounding box center [39, 42] width 36 height 7
